Goal: Task Accomplishment & Management: Manage account settings

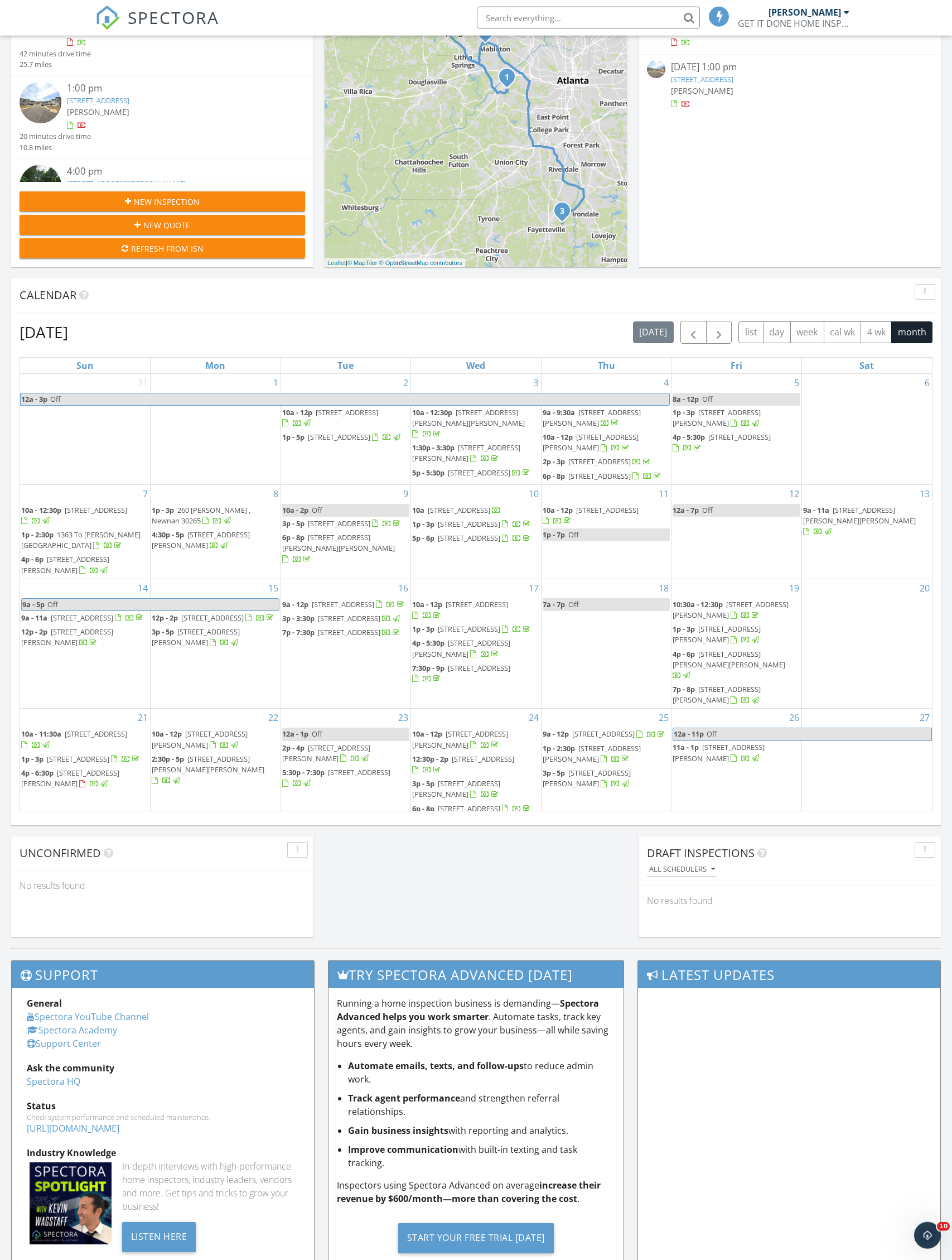
scroll to position [1016, 953]
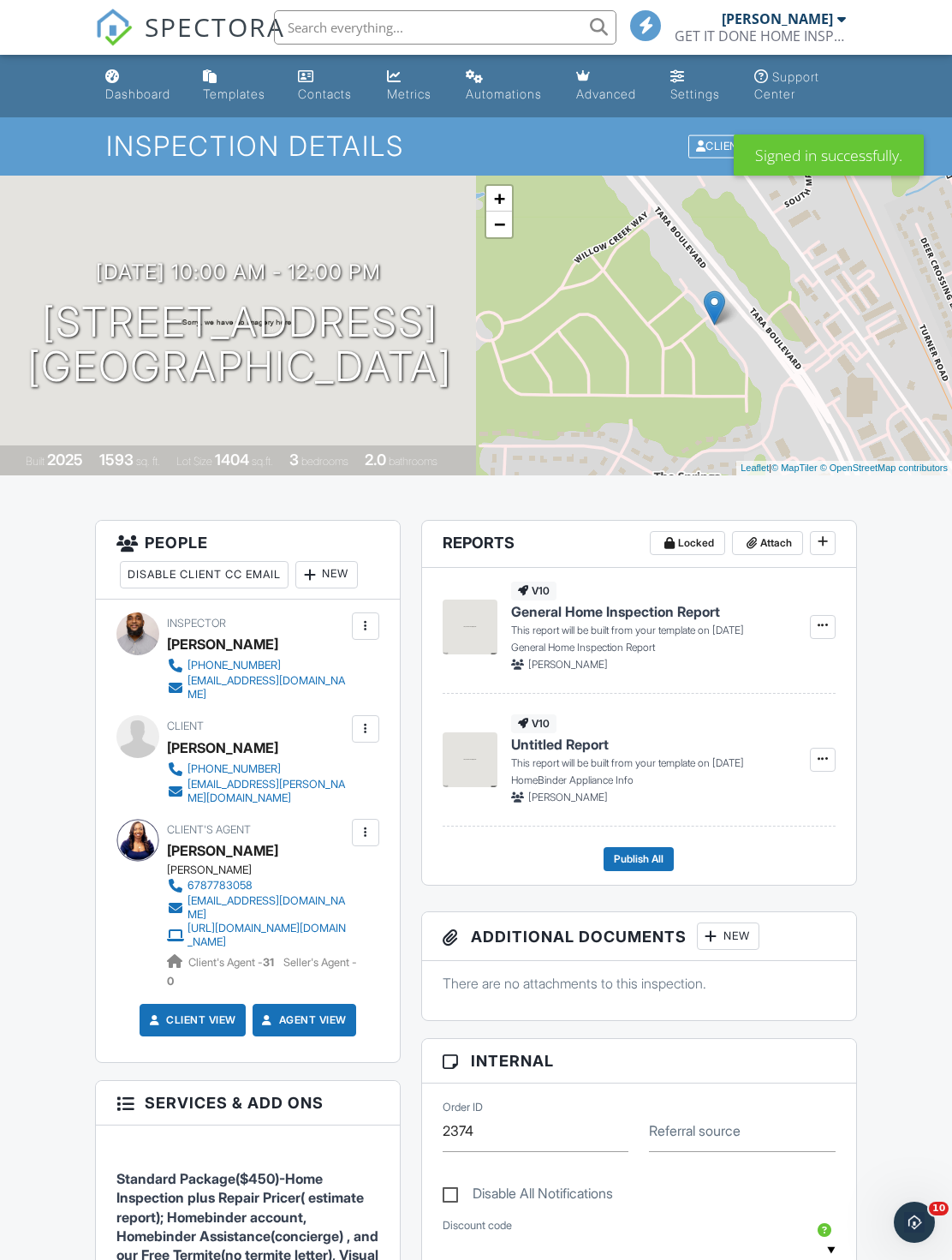
click at [316, 300] on h1 "1335 maple grove lane Jonesboro , GA 30238" at bounding box center [240, 345] width 425 height 90
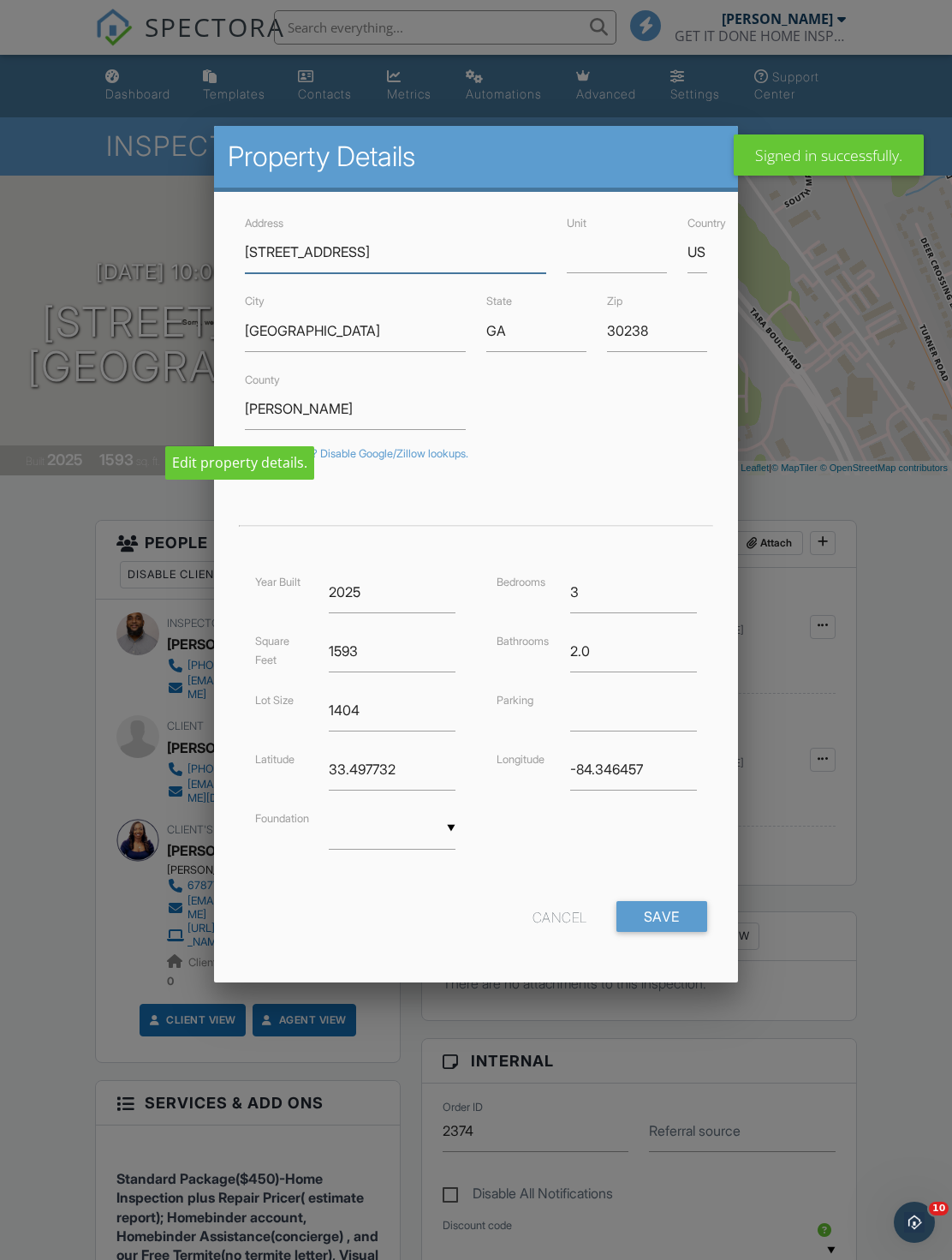
click at [401, 257] on input "1335 maple grove lane" at bounding box center [395, 252] width 302 height 42
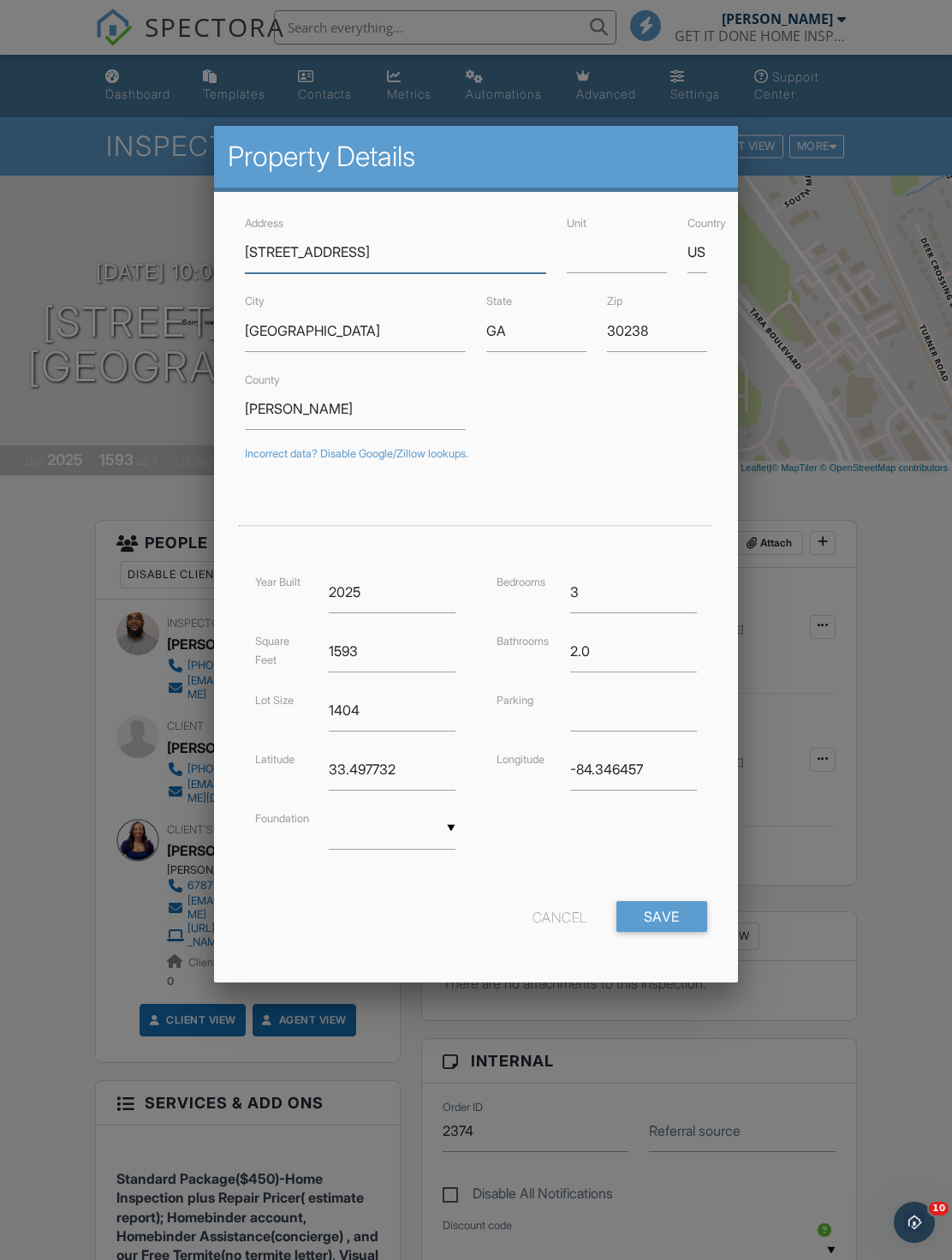
click at [443, 244] on input "1335 maple grove lane" at bounding box center [395, 252] width 302 height 42
click at [481, 246] on input "1335 maple grove lane" at bounding box center [395, 252] width 302 height 42
click at [305, 242] on input "1335 magnolia bend" at bounding box center [395, 252] width 302 height 42
click at [310, 246] on input "1335 magnolia bend" at bounding box center [395, 252] width 302 height 42
click at [309, 253] on input "1335 magnolia bend" at bounding box center [395, 252] width 302 height 42
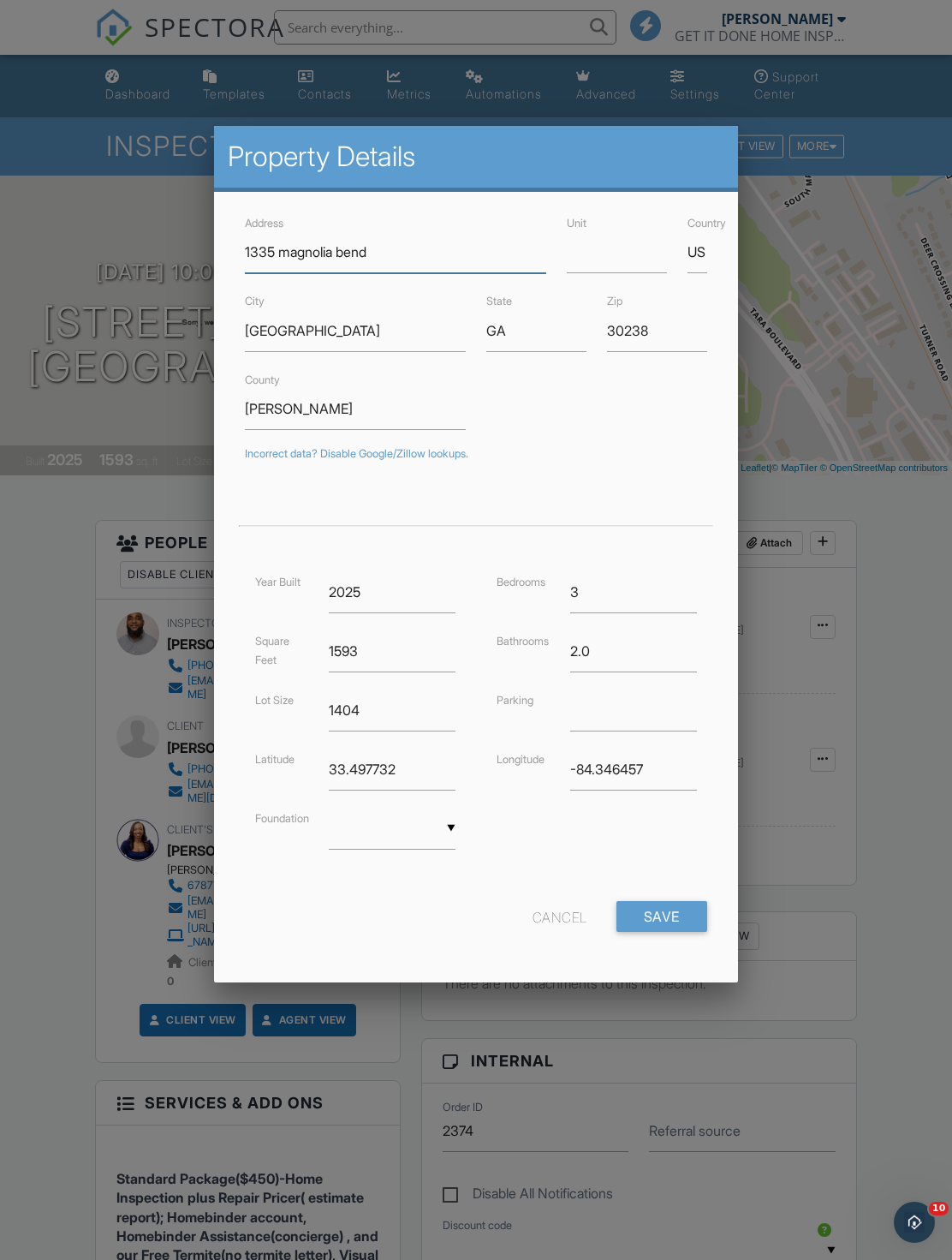
click at [321, 244] on input "1335 magnolia bend" at bounding box center [395, 252] width 302 height 42
click at [439, 243] on input "1335 Magnolia Bend Waybend" at bounding box center [395, 252] width 302 height 42
click at [439, 254] on input "1335 Magnolia Bend Waybend" at bounding box center [395, 252] width 302 height 42
click at [457, 258] on input "1335 Magnolia Bend Waybend" at bounding box center [395, 252] width 302 height 42
type input "1335 Magnolia Bend Waybend"
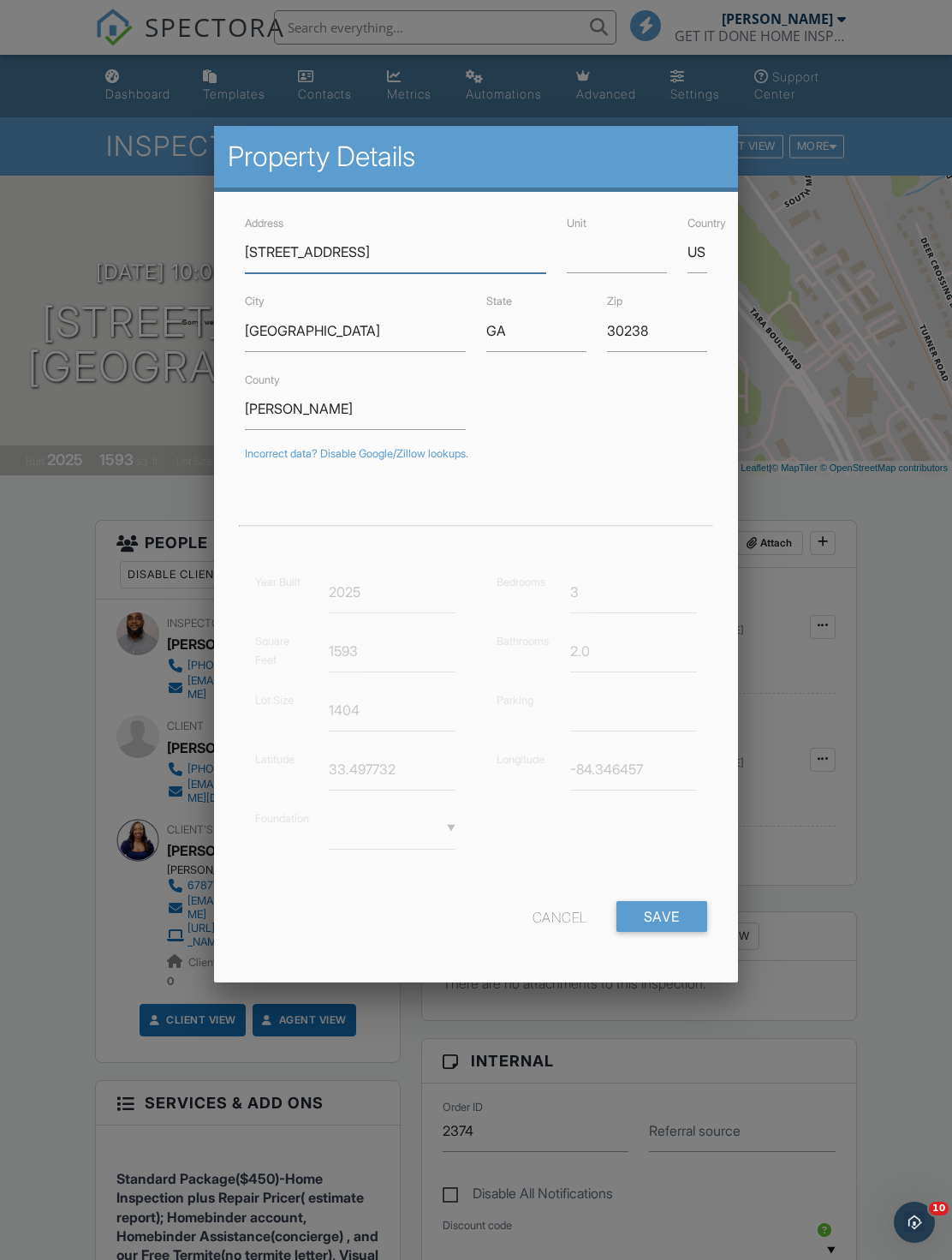
click at [492, 241] on input "1335 Magnolia Bend Waybend" at bounding box center [395, 252] width 302 height 42
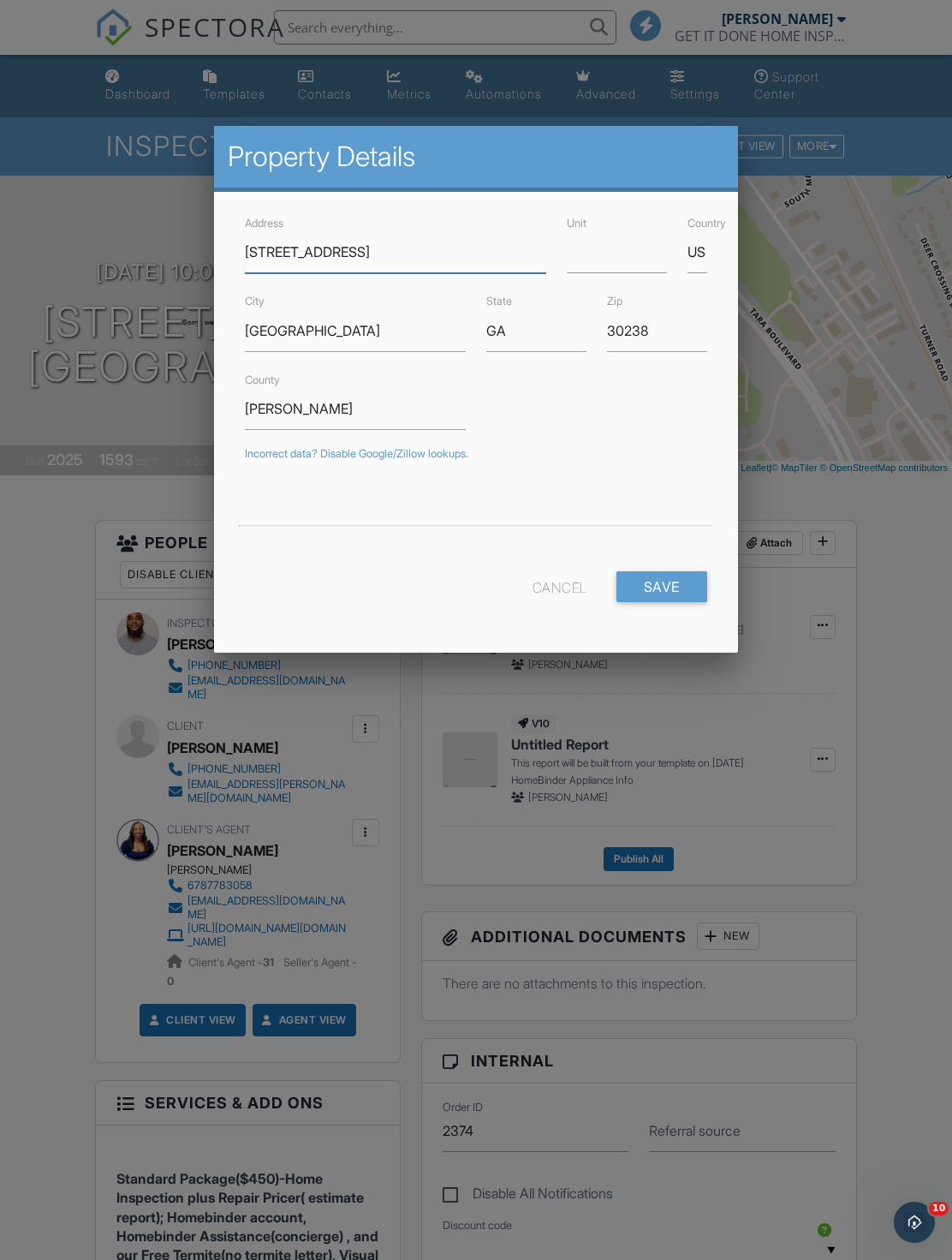
type input "33.4982635"
type input "-84.3476856"
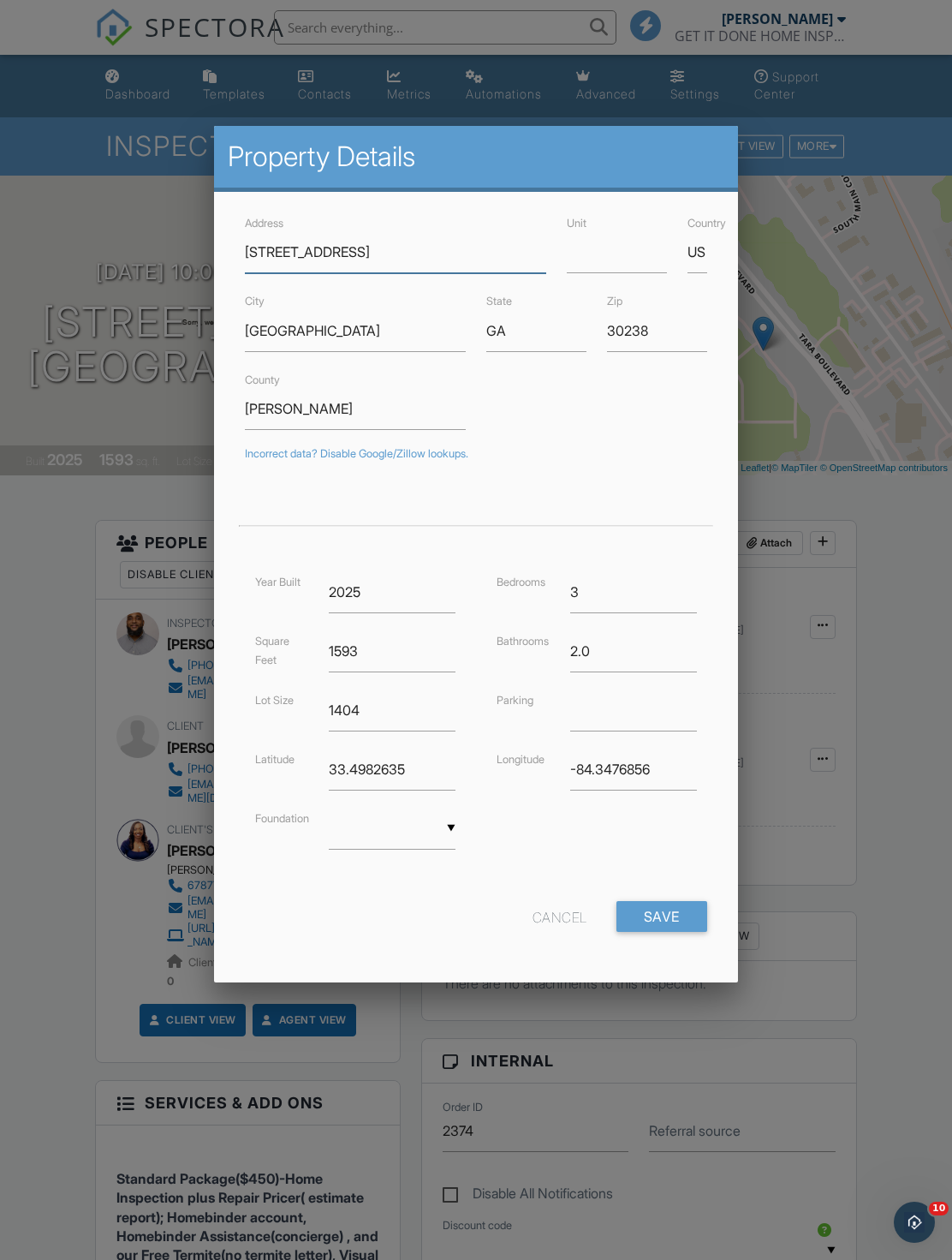
click at [511, 259] on input "1335 Magnolia Bend Waybend" at bounding box center [395, 252] width 302 height 42
type input "1335 Magnolia Bend Way"
click at [675, 341] on input "30238" at bounding box center [657, 331] width 100 height 42
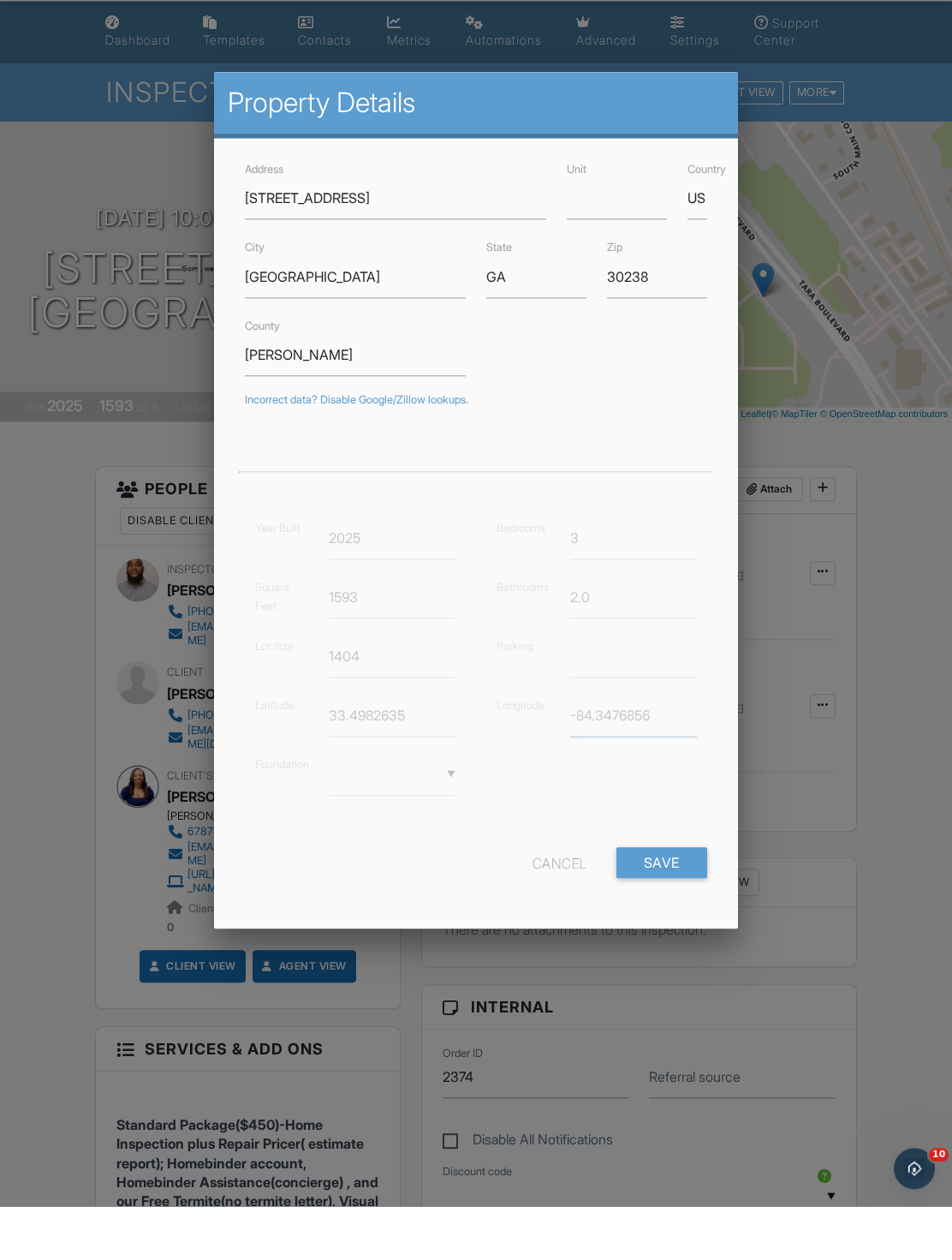
click at [686, 749] on input "-84.3476856" at bounding box center [633, 770] width 127 height 42
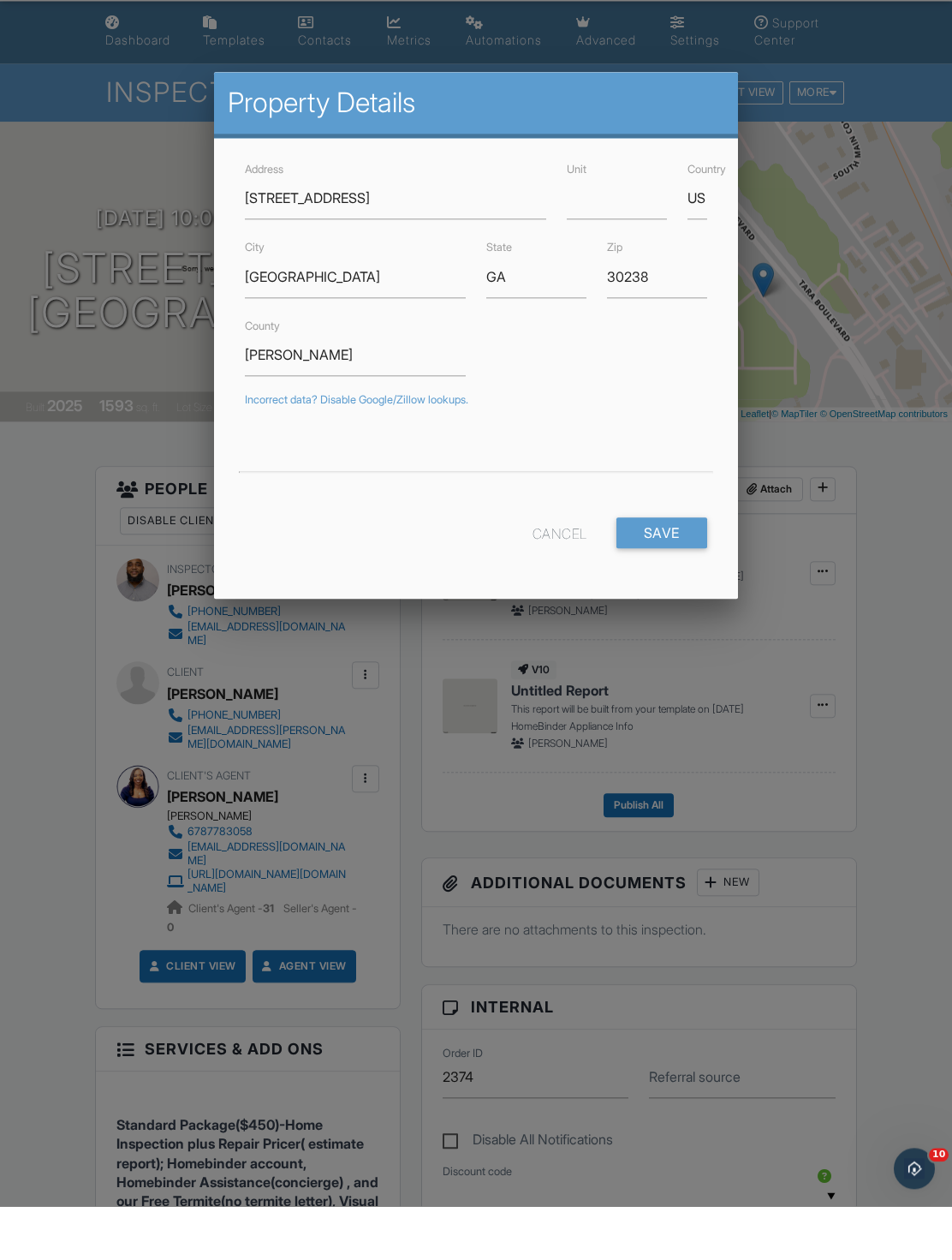
scroll to position [56, 0]
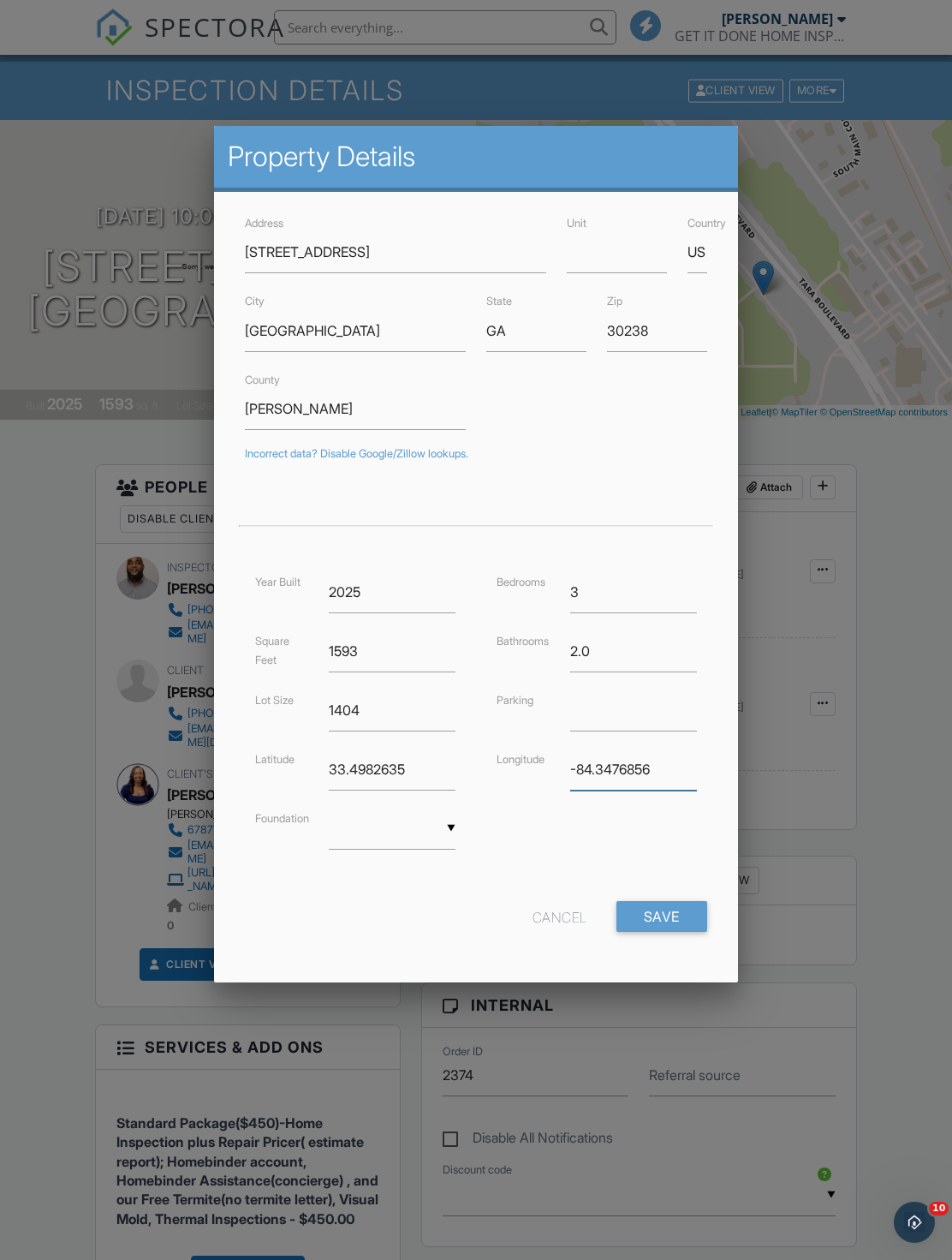
click at [663, 777] on input "-84.3476856" at bounding box center [633, 770] width 127 height 42
type input "-8"
click at [387, 781] on input "33.4982635" at bounding box center [392, 770] width 127 height 42
type input "3"
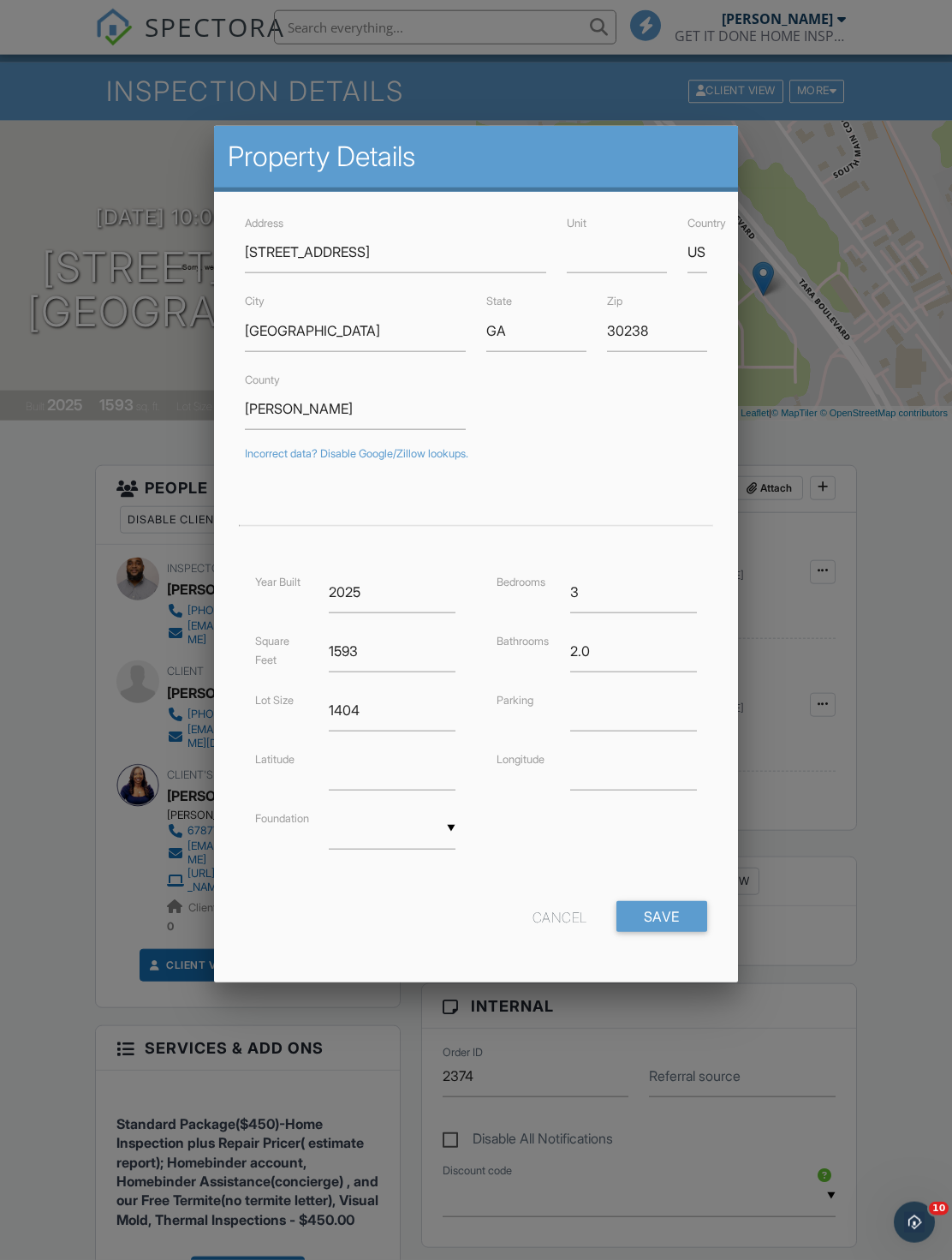
scroll to position [56, 0]
click at [669, 913] on input "Save" at bounding box center [662, 916] width 90 height 31
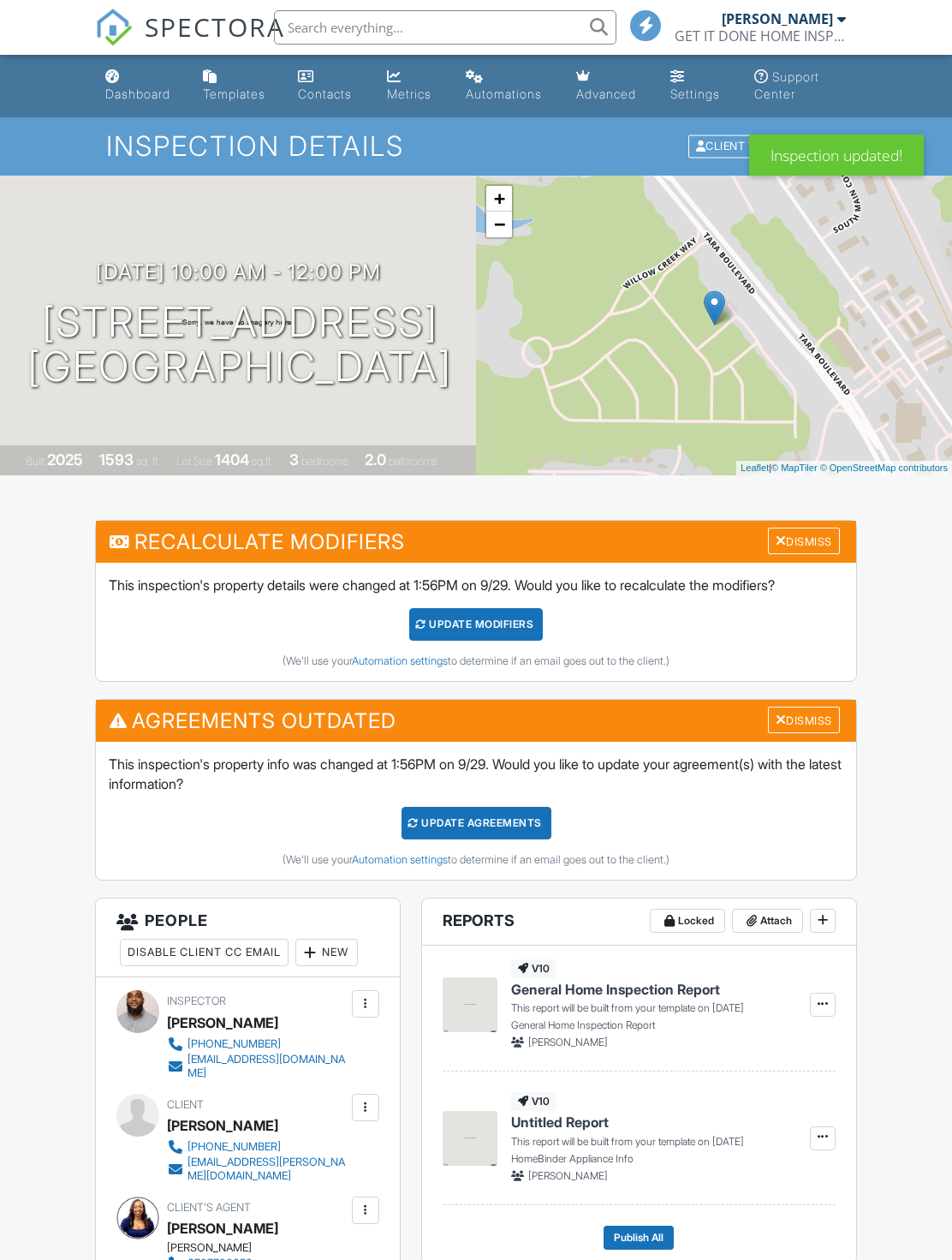
click at [795, 539] on div "Dismiss" at bounding box center [803, 540] width 72 height 27
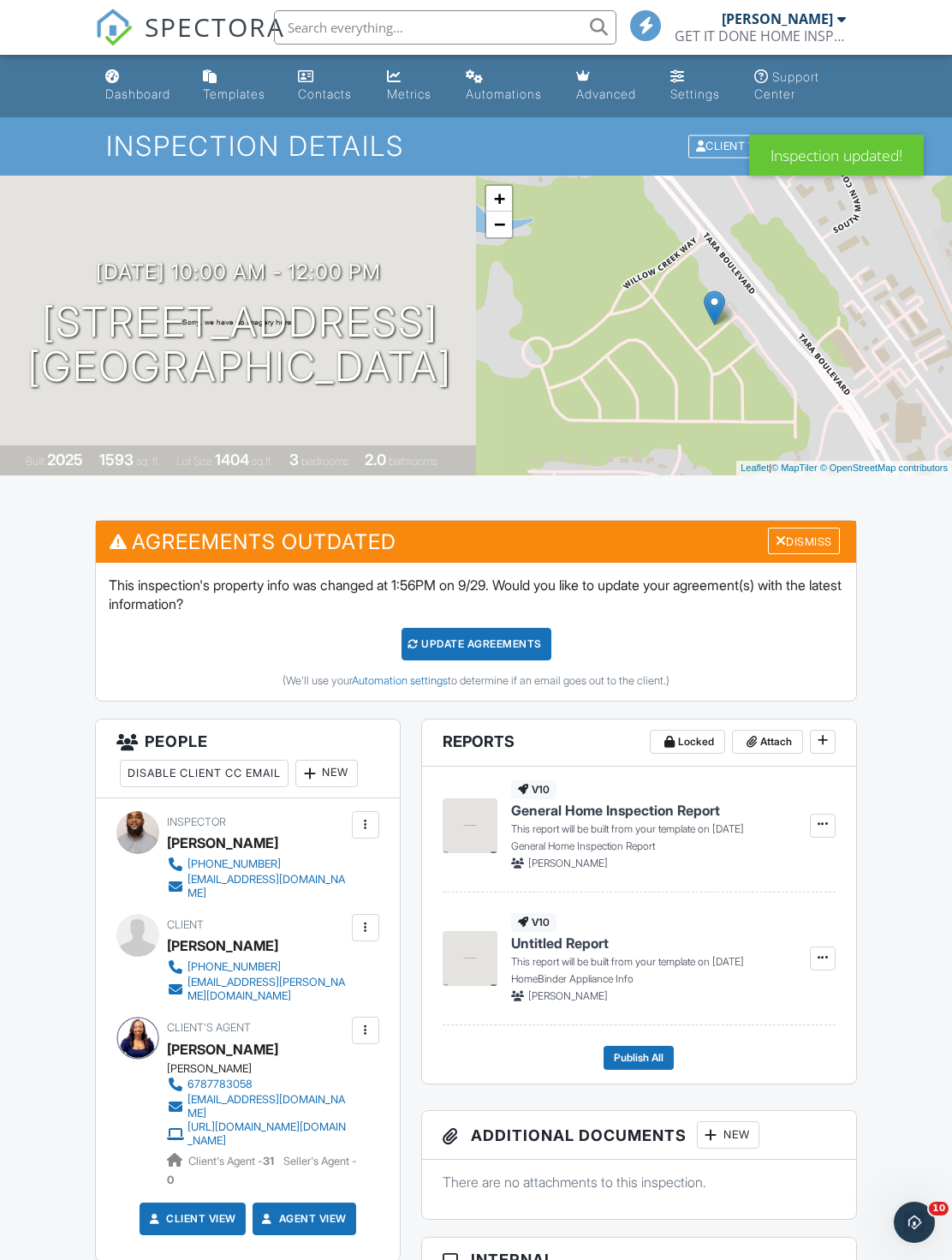
click at [542, 653] on div "Update Agreements" at bounding box center [476, 644] width 150 height 33
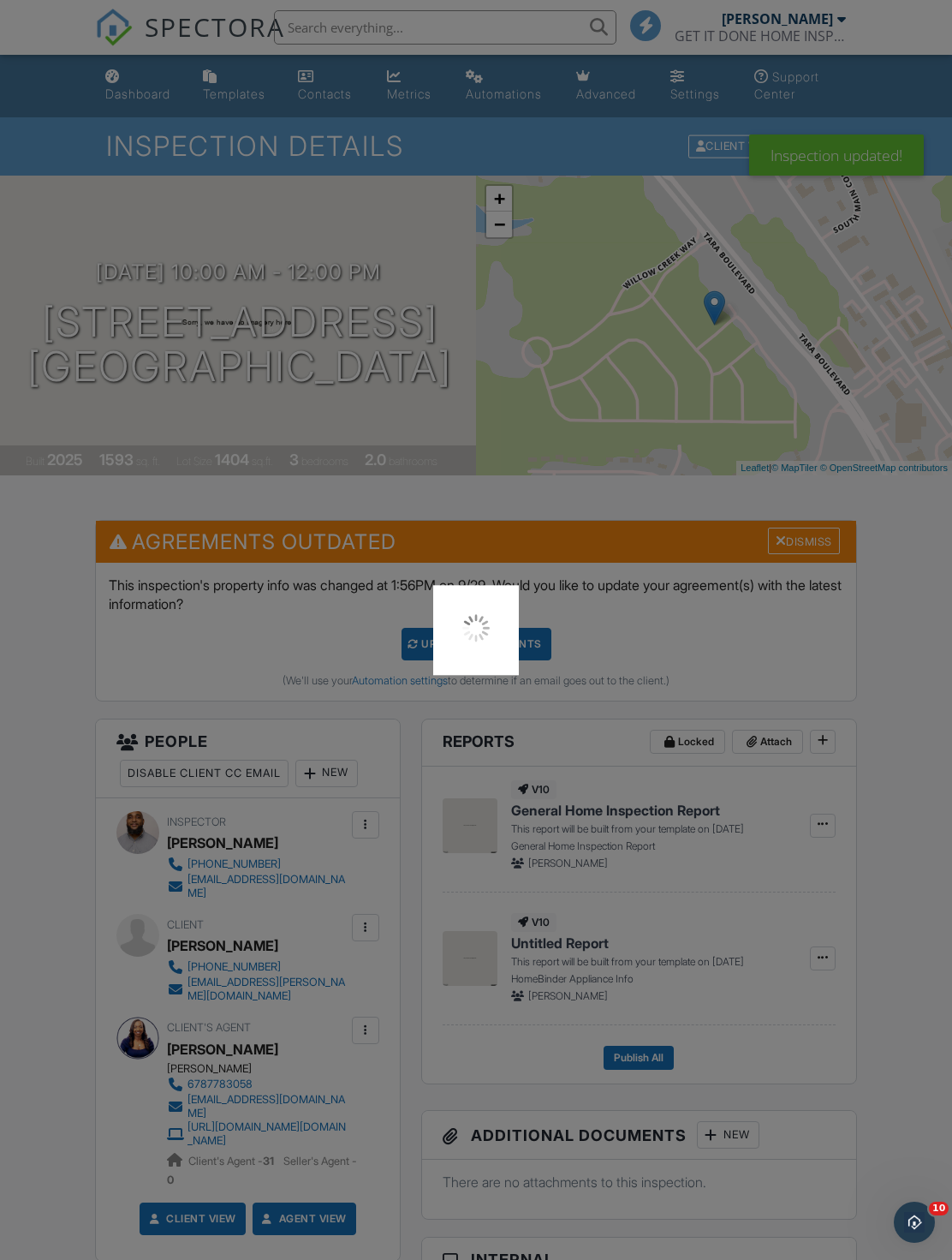
click at [476, 641] on img at bounding box center [476, 628] width 34 height 34
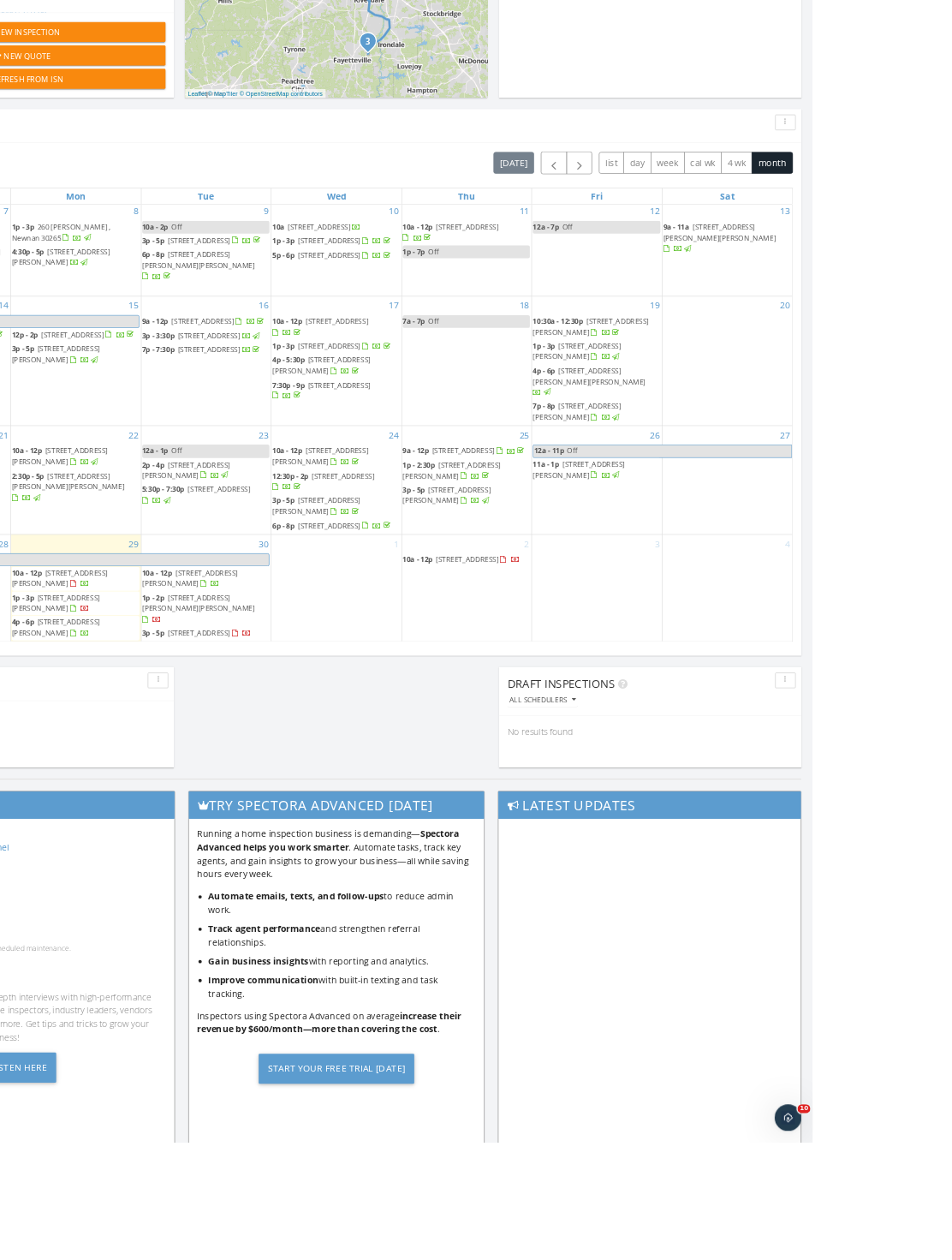
scroll to position [203, 0]
